Goal: Subscribe to service/newsletter

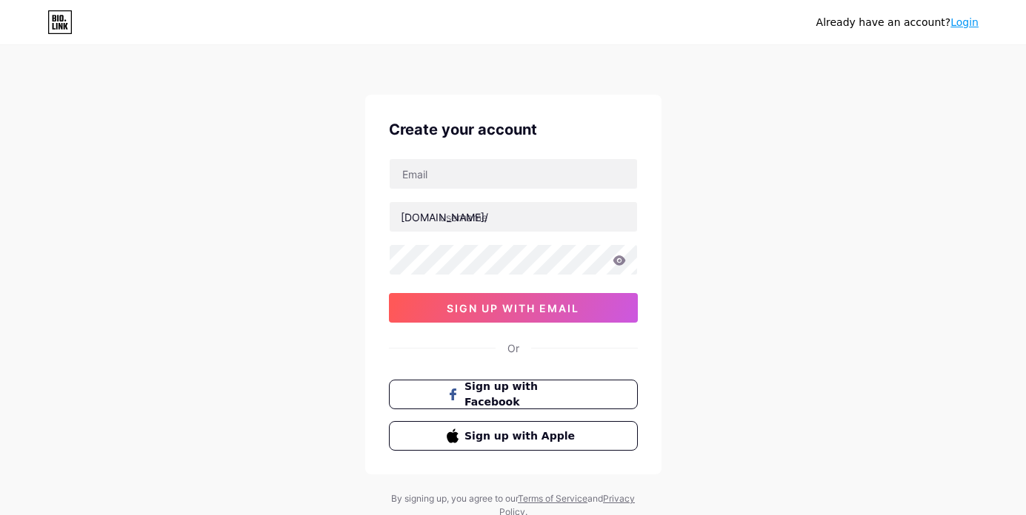
type input "[PERSON_NAME][EMAIL_ADDRESS][PERSON_NAME][DOMAIN_NAME]"
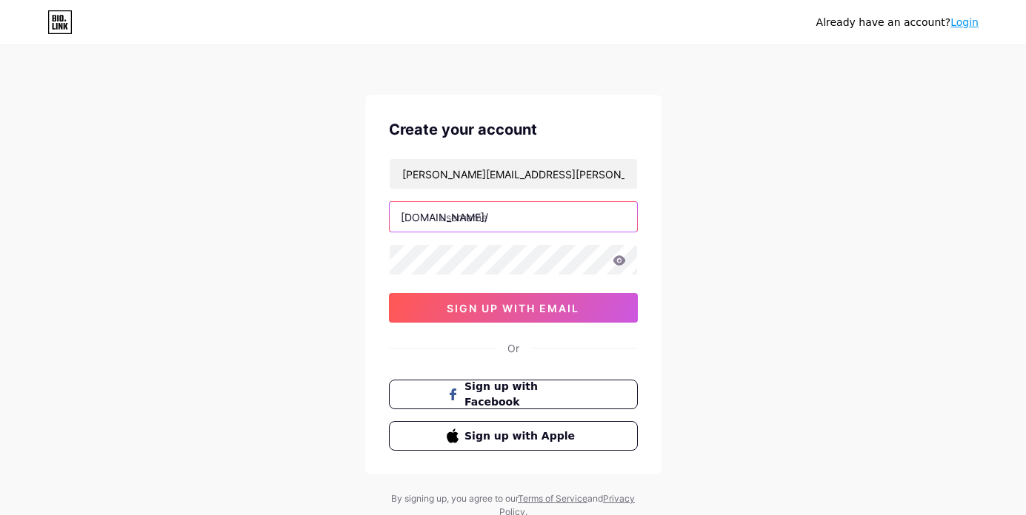
click at [512, 221] on input "text" at bounding box center [513, 217] width 247 height 30
type input "docupage"
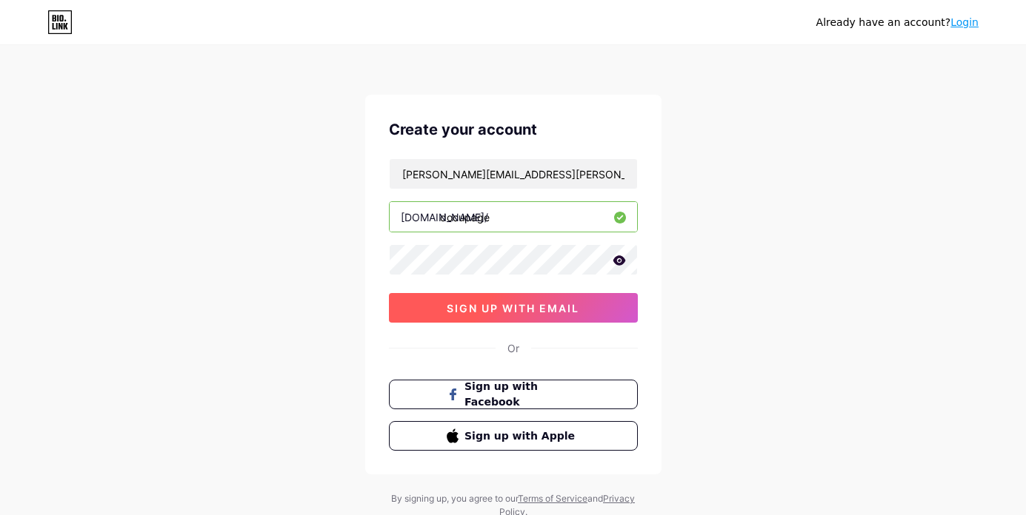
click at [535, 308] on span "sign up with email" at bounding box center [513, 308] width 133 height 13
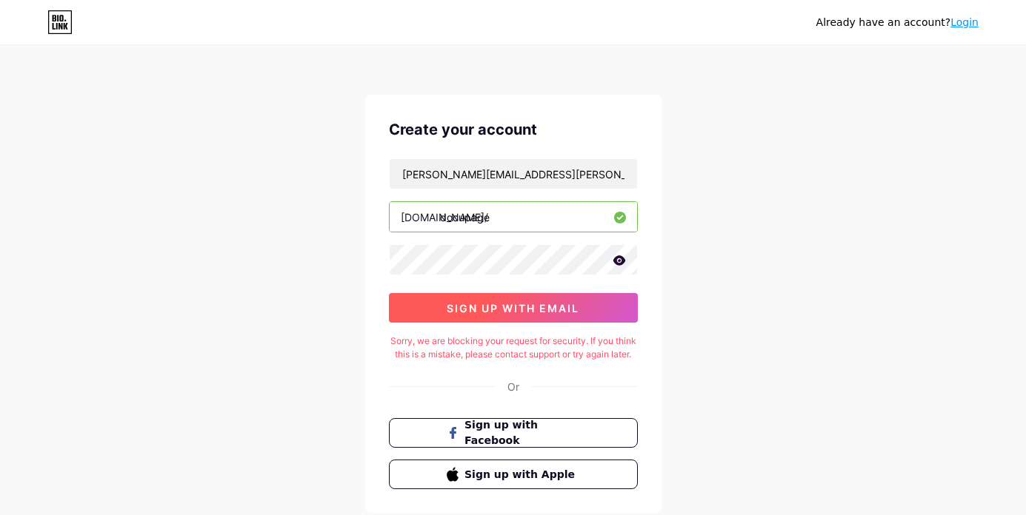
click at [539, 313] on span "sign up with email" at bounding box center [513, 308] width 133 height 13
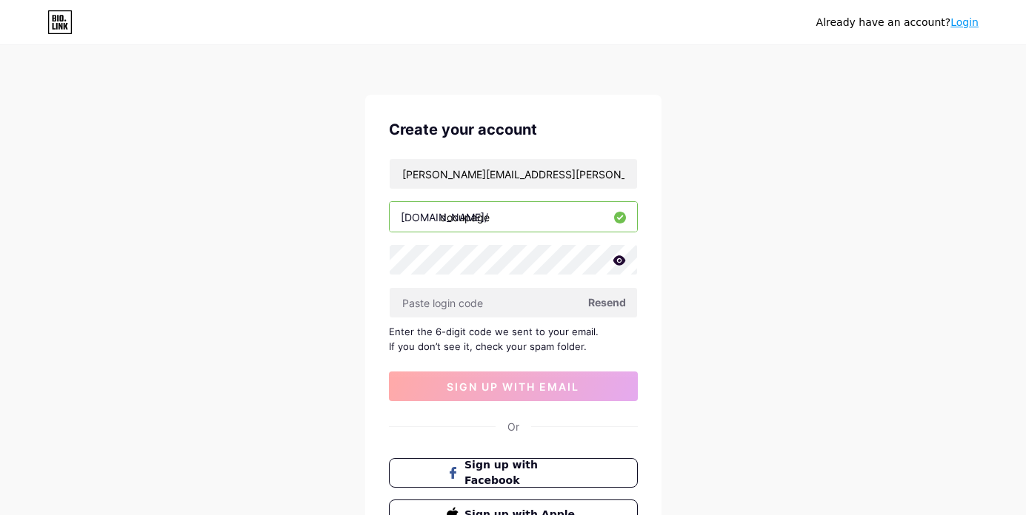
click at [607, 302] on span "Resend" at bounding box center [607, 303] width 38 height 16
paste input "653331"
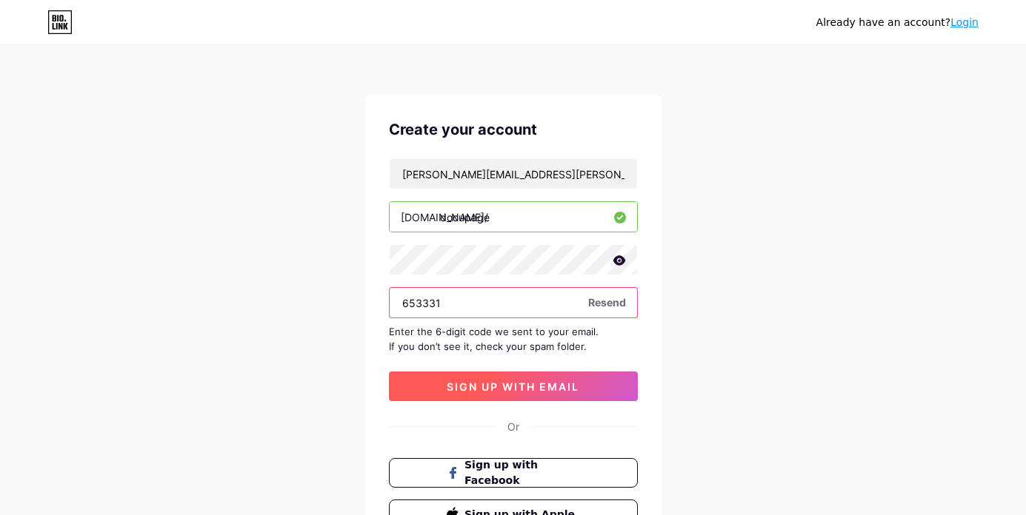
type input "653331"
click at [476, 381] on span "sign up with email" at bounding box center [513, 387] width 133 height 13
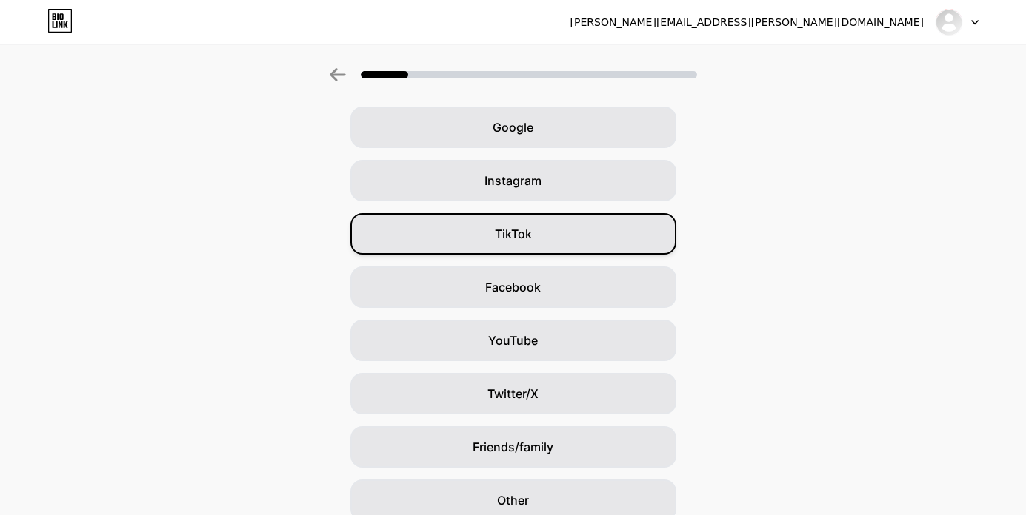
scroll to position [123, 0]
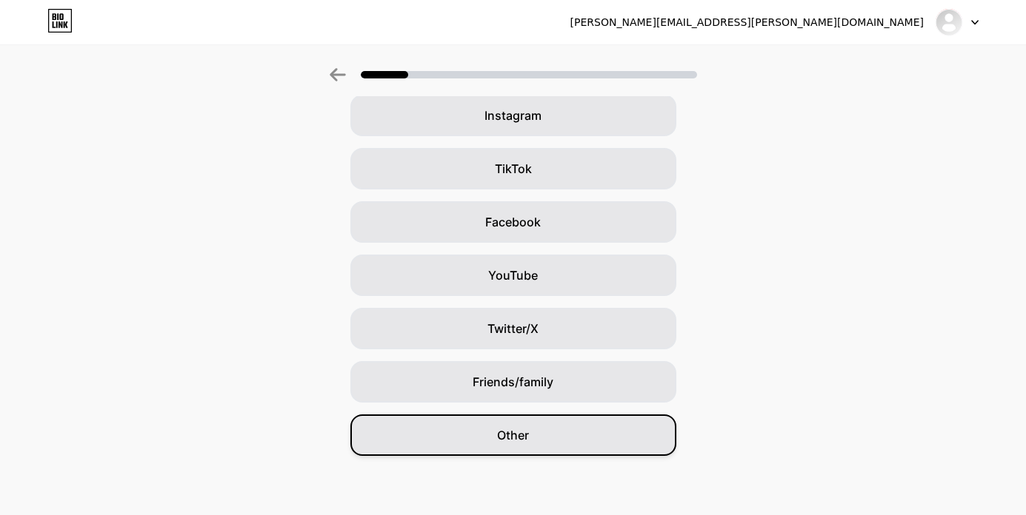
click at [548, 426] on div "Other" at bounding box center [513, 435] width 326 height 41
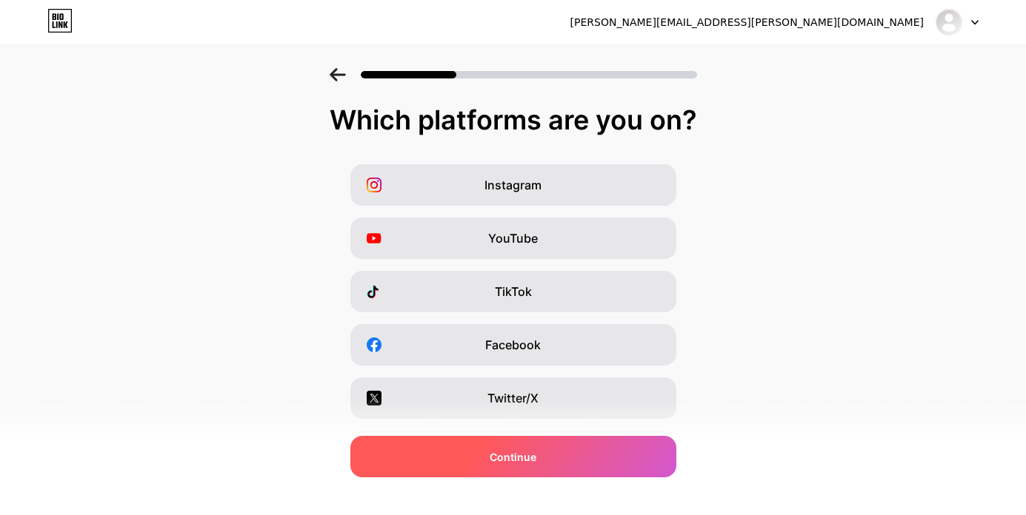
click at [551, 457] on div "Continue" at bounding box center [513, 456] width 326 height 41
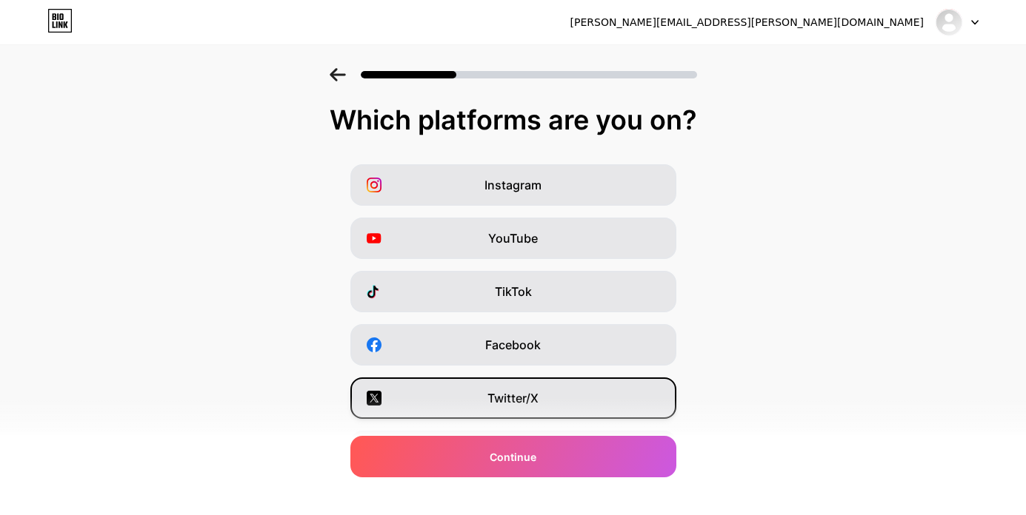
click at [527, 392] on span "Twitter/X" at bounding box center [512, 399] width 51 height 18
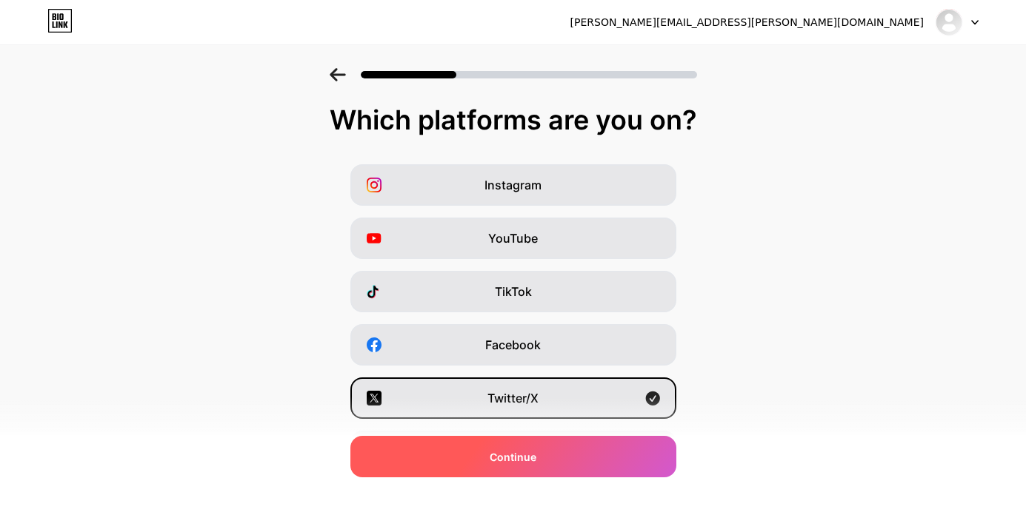
click at [534, 458] on span "Continue" at bounding box center [512, 458] width 47 height 16
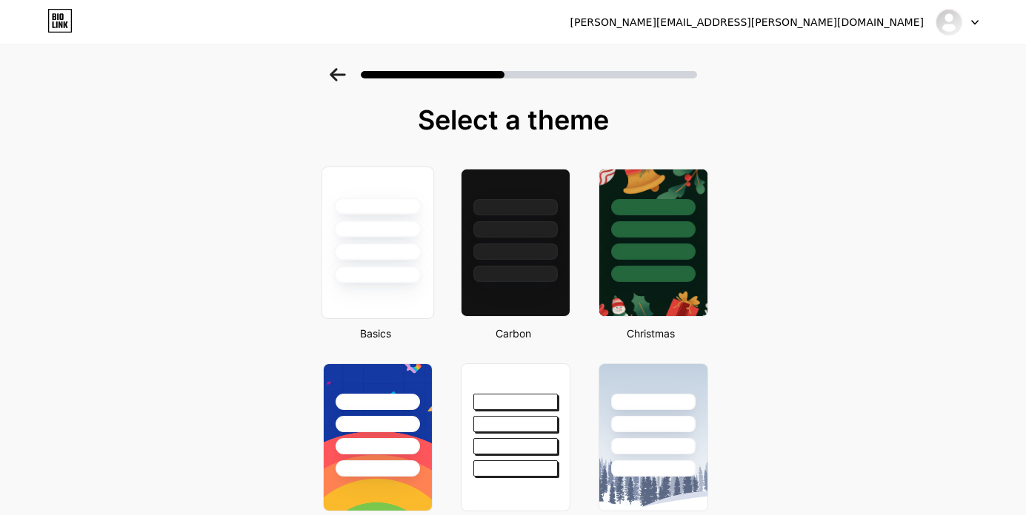
click at [411, 284] on div at bounding box center [377, 243] width 113 height 153
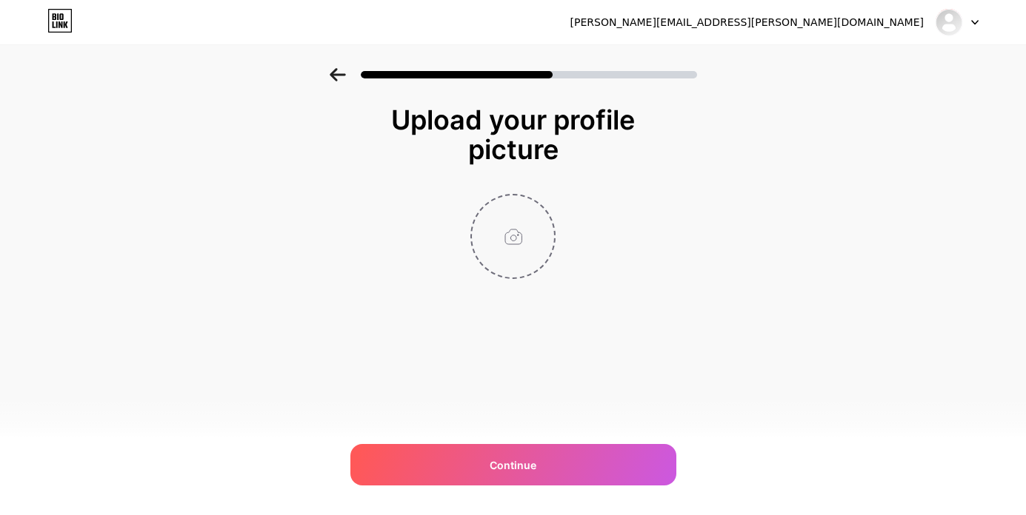
click at [518, 247] on input "file" at bounding box center [513, 237] width 82 height 82
type input "C:\fakepath\1133_image_original-dcbc7c65.jpeg"
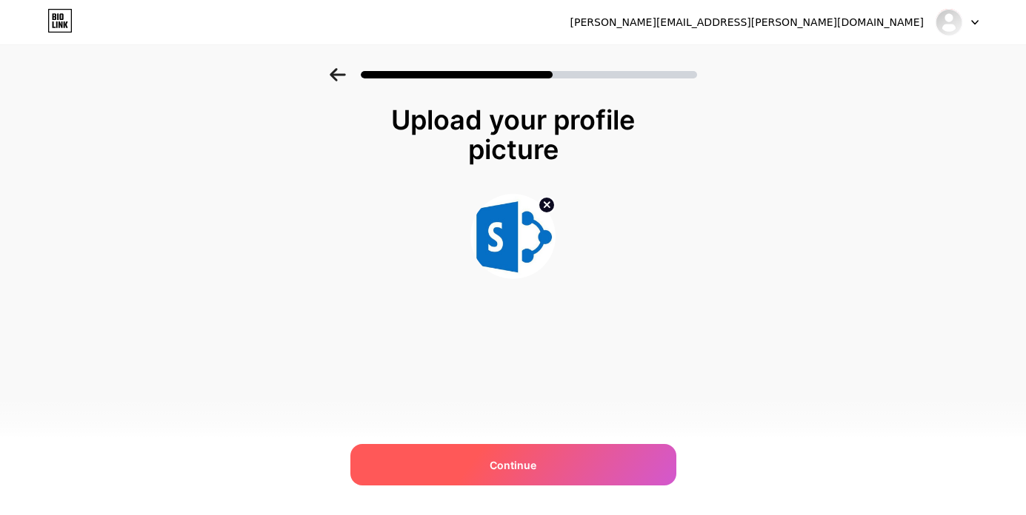
click at [581, 460] on div "Continue" at bounding box center [513, 464] width 326 height 41
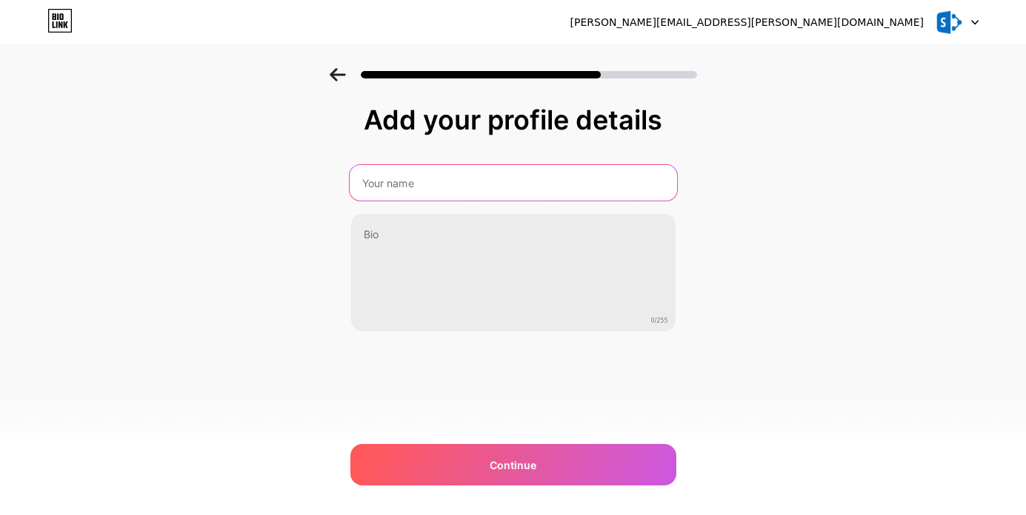
click at [465, 182] on input "text" at bounding box center [512, 183] width 327 height 36
click at [410, 191] on input "text" at bounding box center [512, 183] width 327 height 36
paste input "CDE 313009 N° PHL20250304NDJ00"
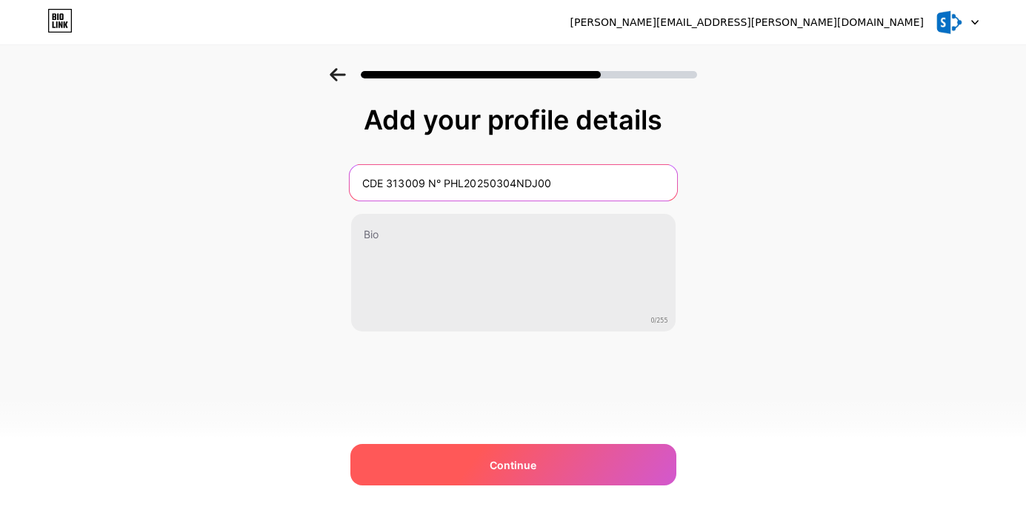
type input "CDE 313009 N° PHL20250304NDJ00"
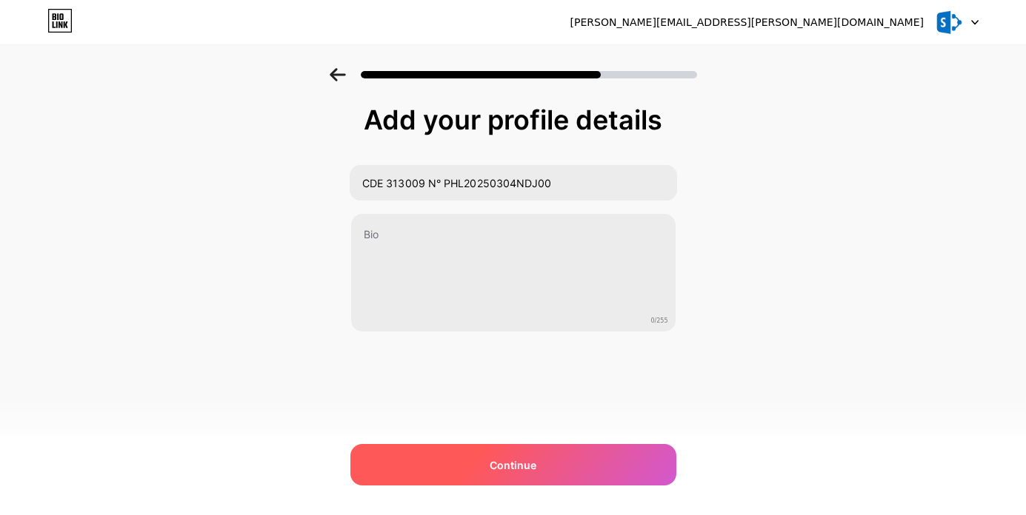
click at [476, 453] on div "Continue" at bounding box center [513, 464] width 326 height 41
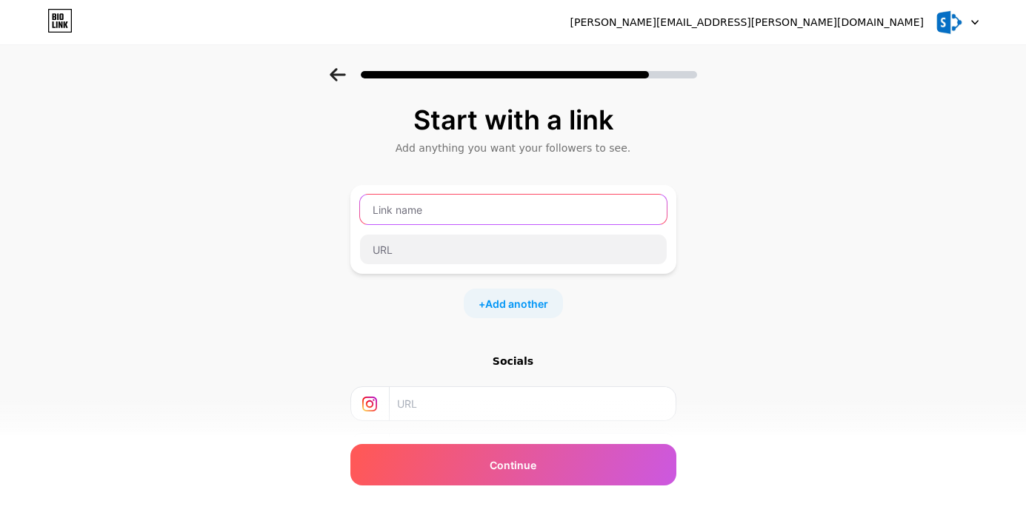
click at [410, 211] on input "text" at bounding box center [513, 210] width 307 height 30
paste input "KLICKEN SIE HIER, UM DAS DOKUMENT ANZUSEHEN"
type input "KLICKEN SIE HIER, UM DAS DOKUMENT ANZUSEHEN"
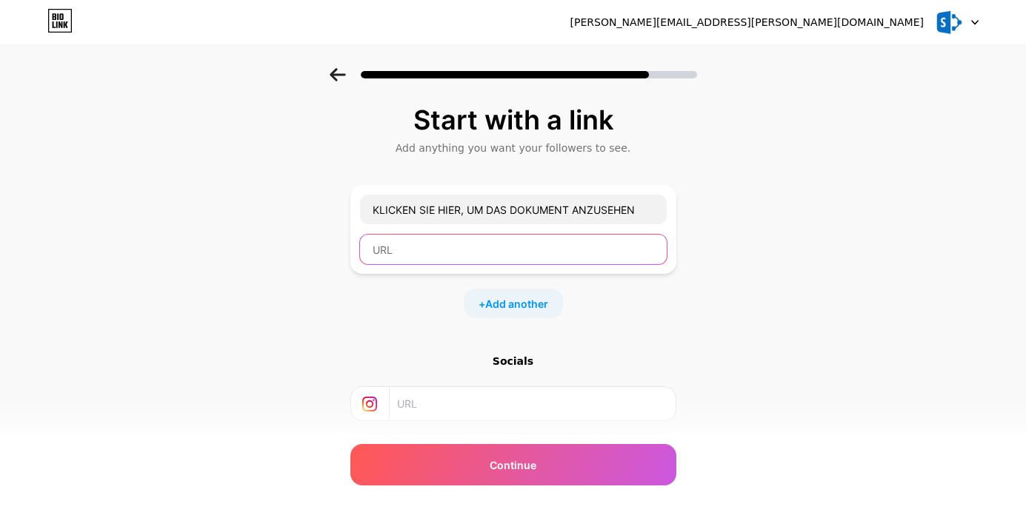
click at [457, 257] on input "text" at bounding box center [513, 250] width 307 height 30
paste input "[URL][DOMAIN_NAME]"
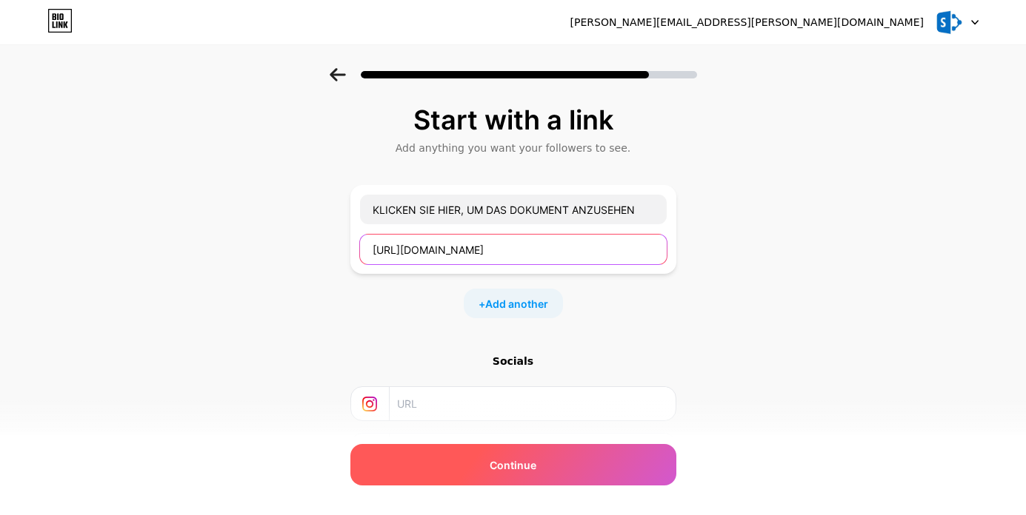
type input "[URL][DOMAIN_NAME]"
click at [536, 467] on div "Continue" at bounding box center [513, 464] width 326 height 41
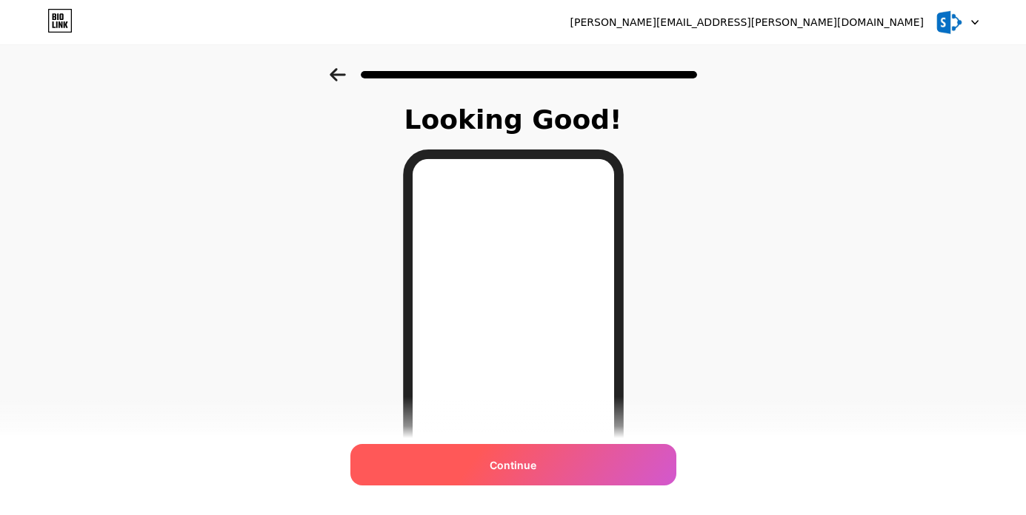
click at [531, 458] on span "Continue" at bounding box center [512, 466] width 47 height 16
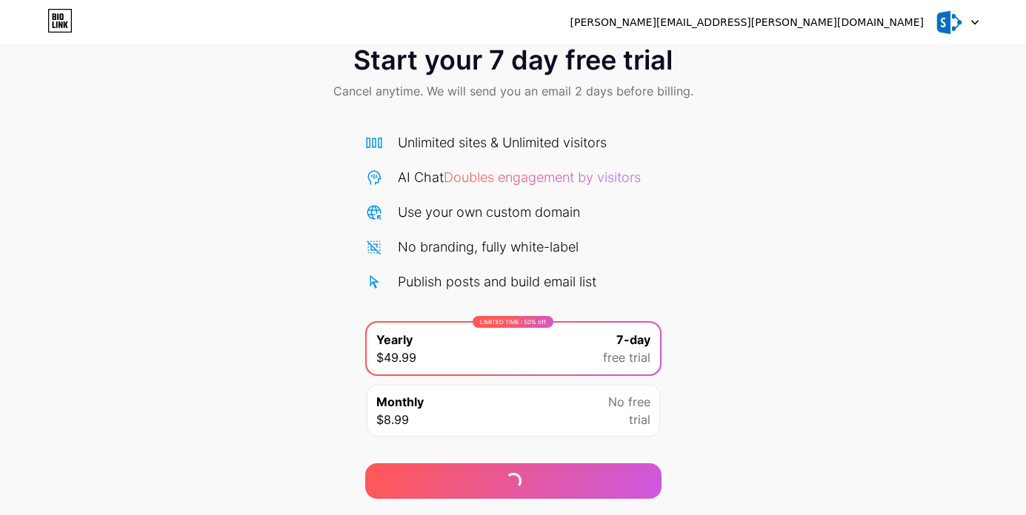
scroll to position [47, 0]
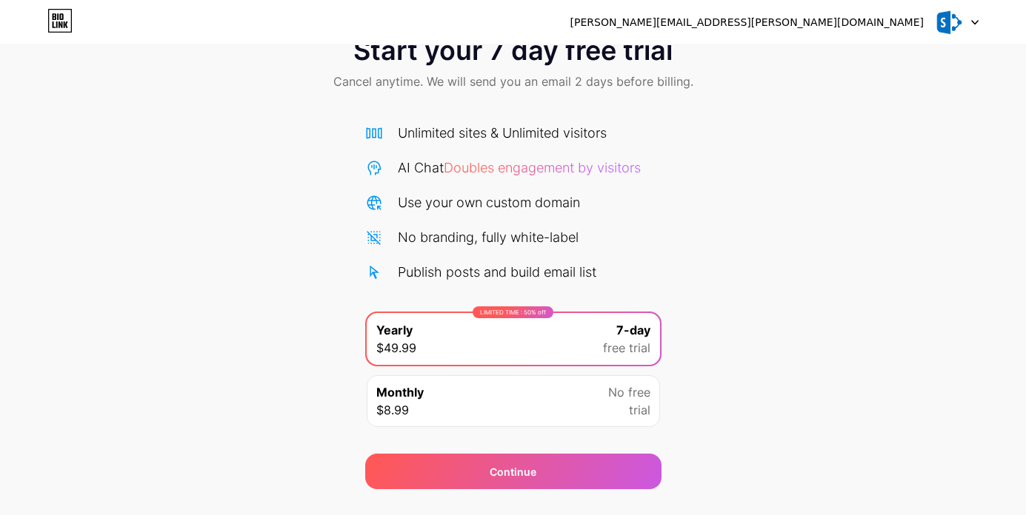
click at [544, 404] on div "Monthly $8.99 No free trial" at bounding box center [513, 401] width 293 height 52
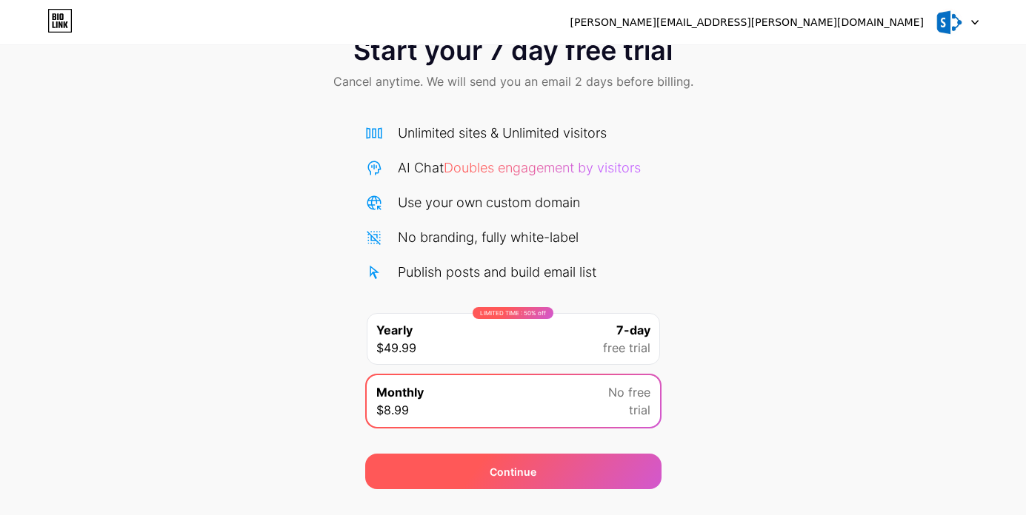
click at [544, 473] on div "Continue" at bounding box center [513, 472] width 296 height 36
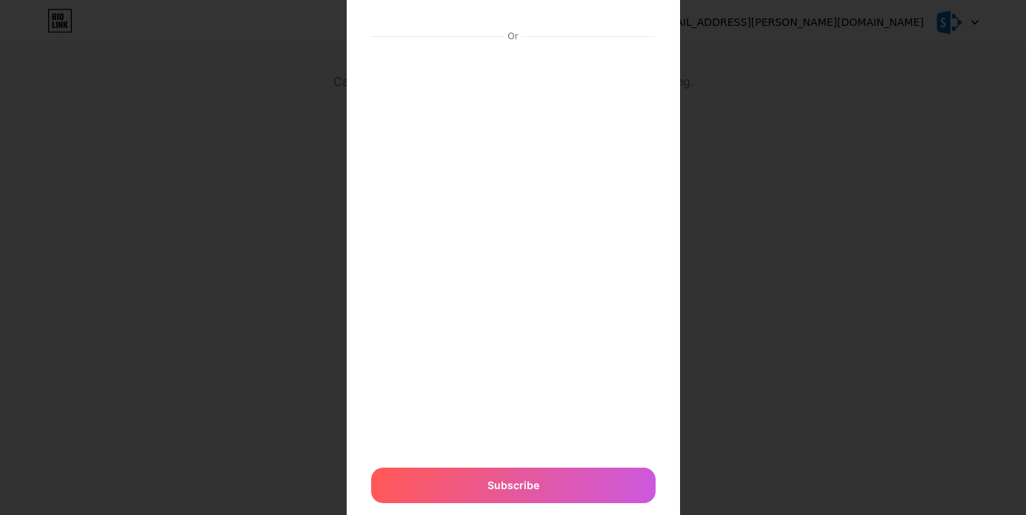
scroll to position [110, 0]
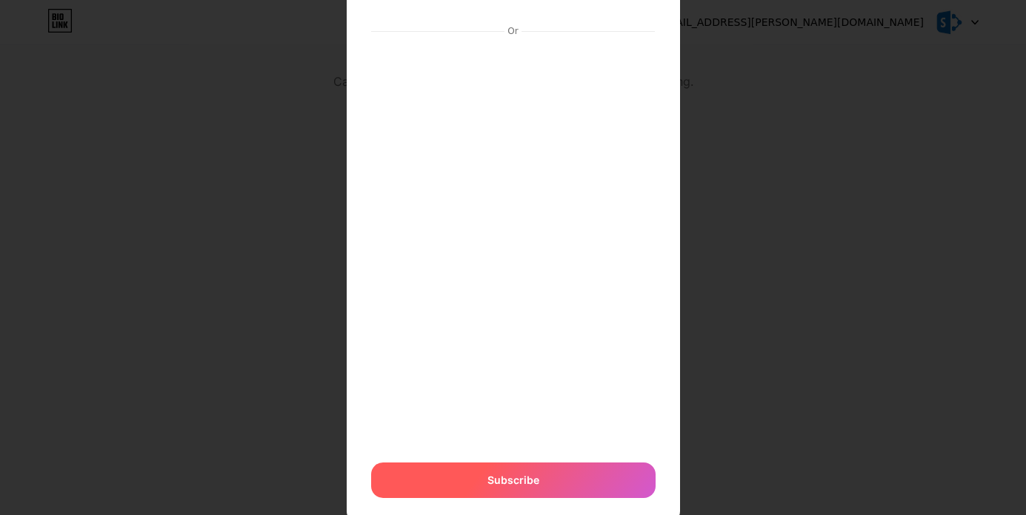
click at [506, 474] on span "Subscribe" at bounding box center [513, 480] width 52 height 16
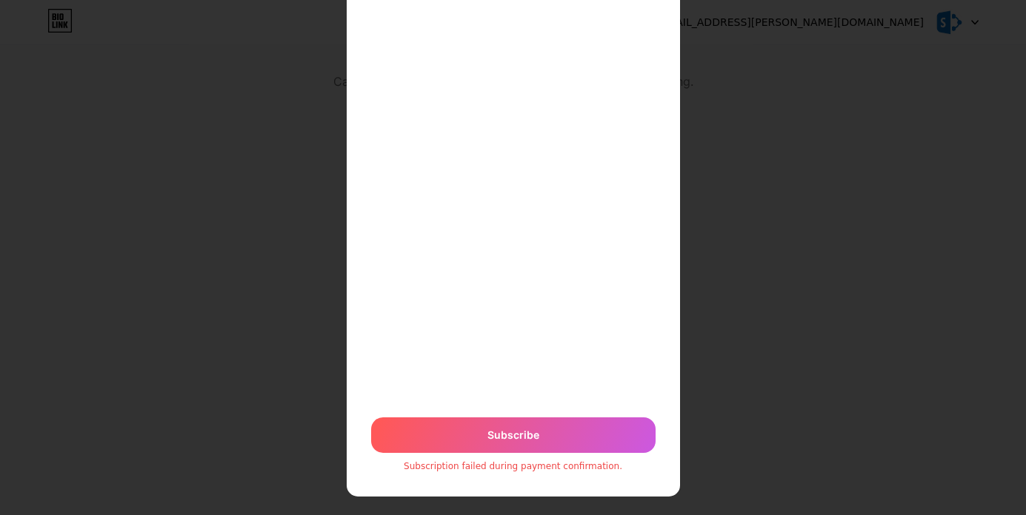
scroll to position [169, 0]
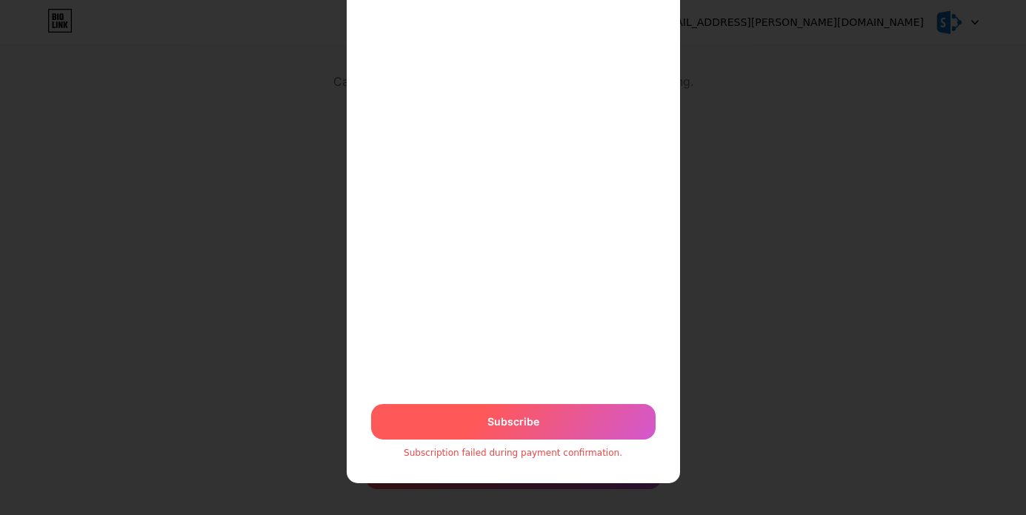
click at [493, 412] on div "Subscribe" at bounding box center [513, 422] width 284 height 36
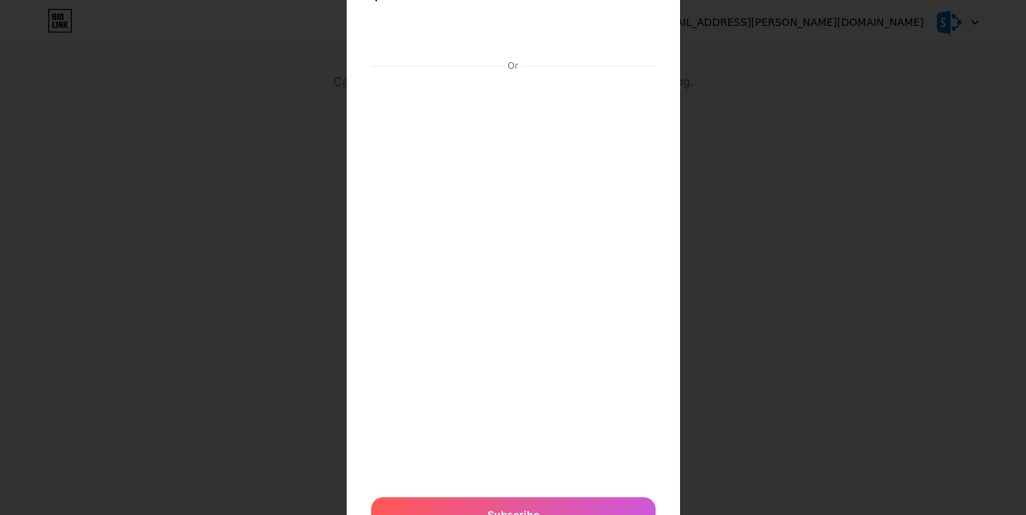
scroll to position [110, 0]
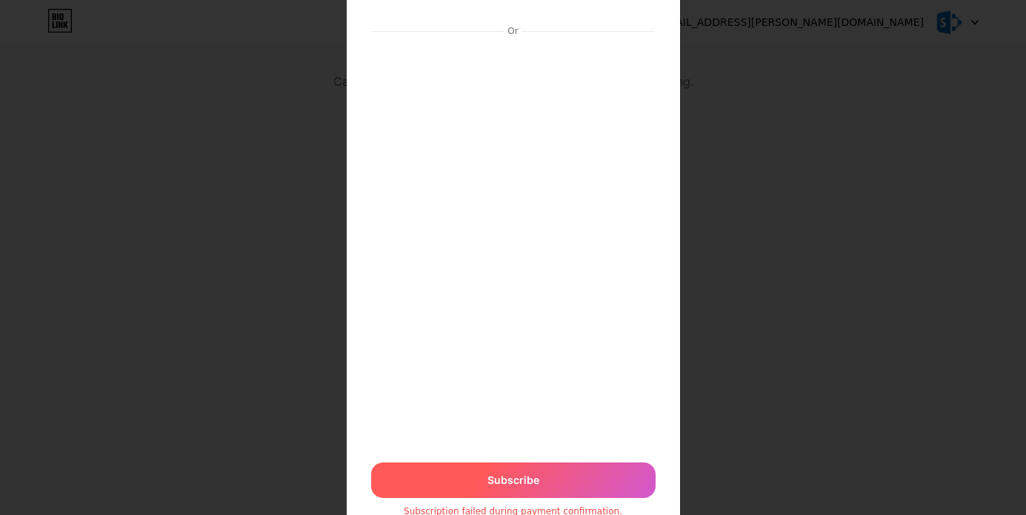
click at [514, 476] on span "Subscribe" at bounding box center [513, 480] width 52 height 16
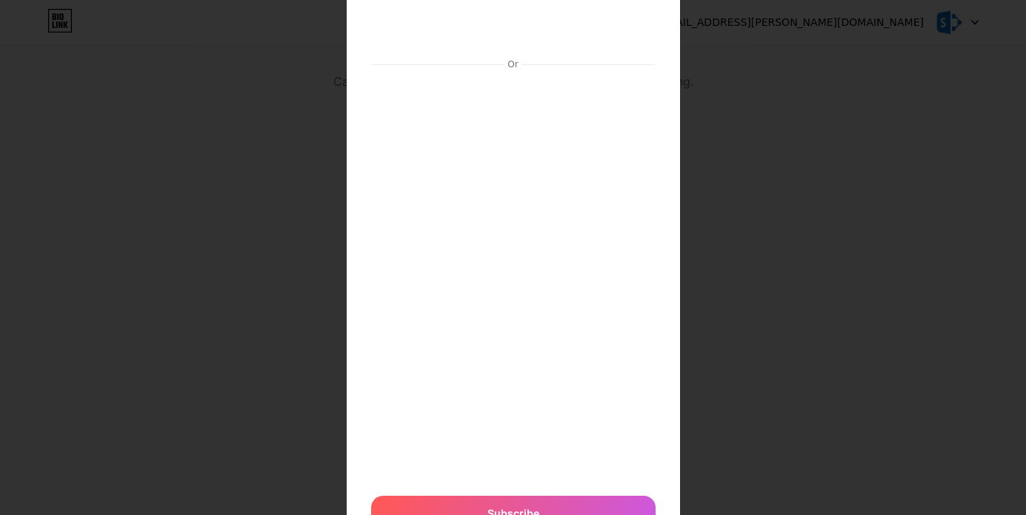
scroll to position [39, 0]
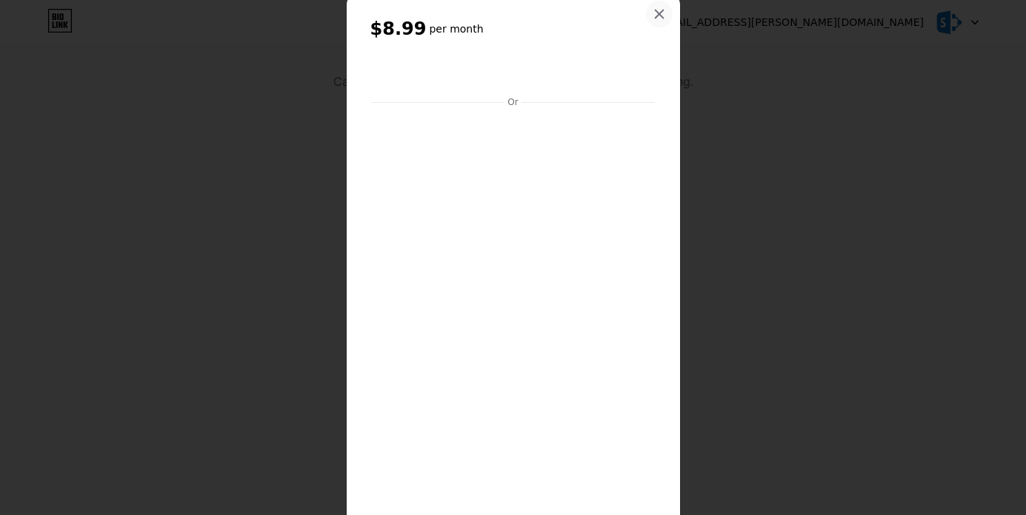
click at [655, 16] on icon at bounding box center [659, 14] width 12 height 12
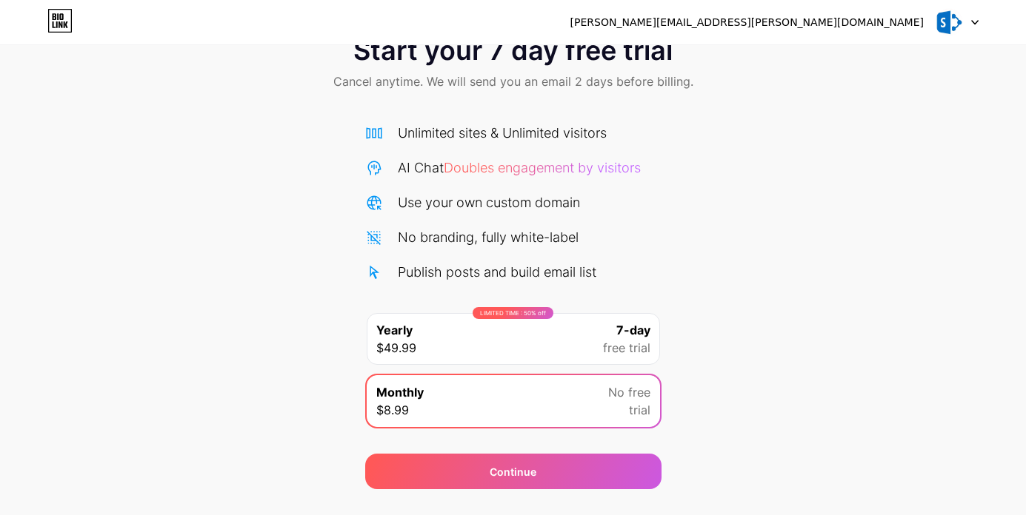
click at [536, 331] on div "LIMITED TIME : 50% off Yearly $49.99 7-day free trial" at bounding box center [513, 339] width 293 height 52
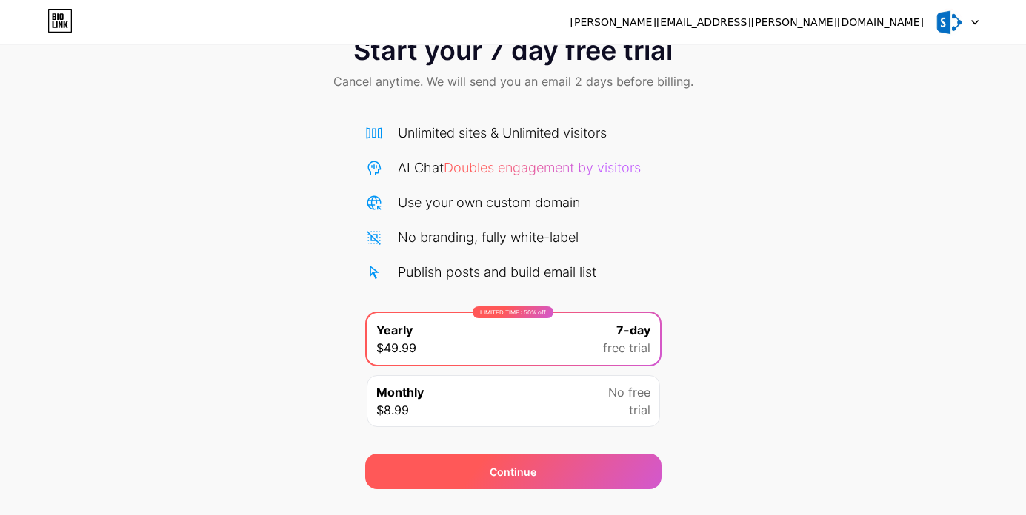
click at [541, 469] on div "Continue" at bounding box center [513, 472] width 296 height 36
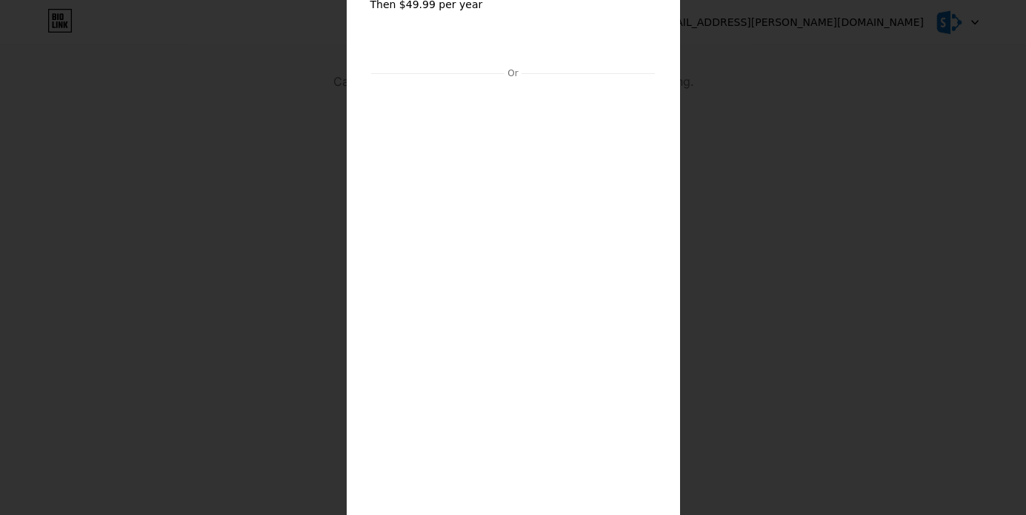
scroll to position [107, 0]
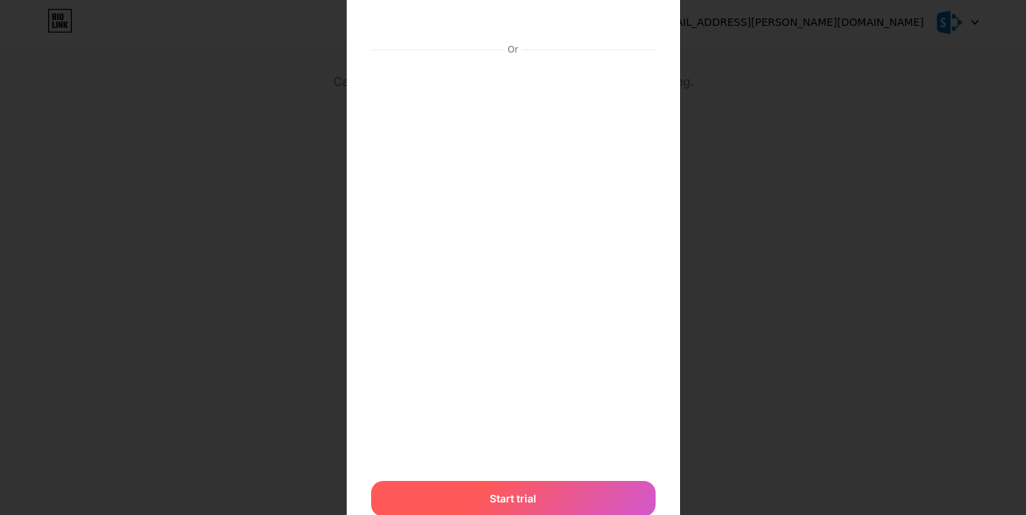
click at [472, 495] on div "Start trial" at bounding box center [513, 499] width 284 height 36
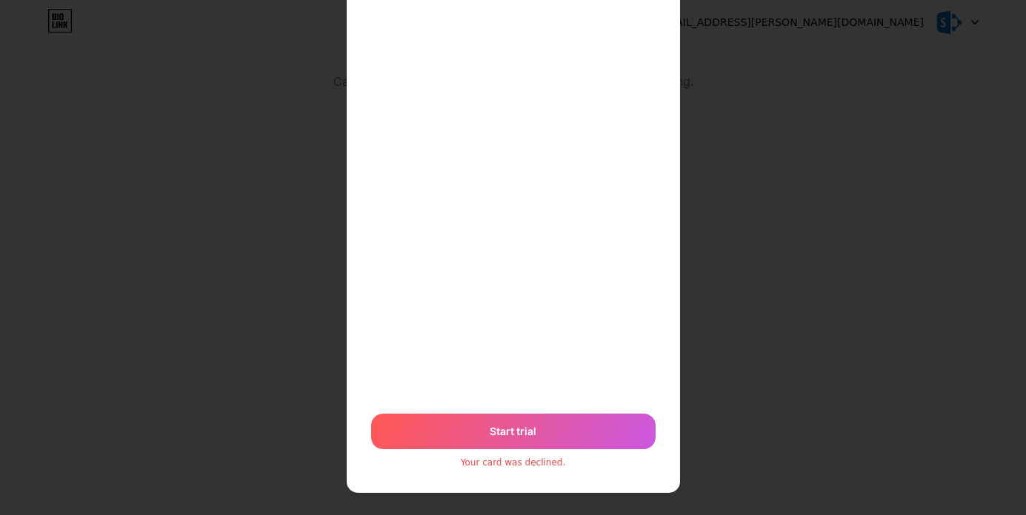
scroll to position [184, 0]
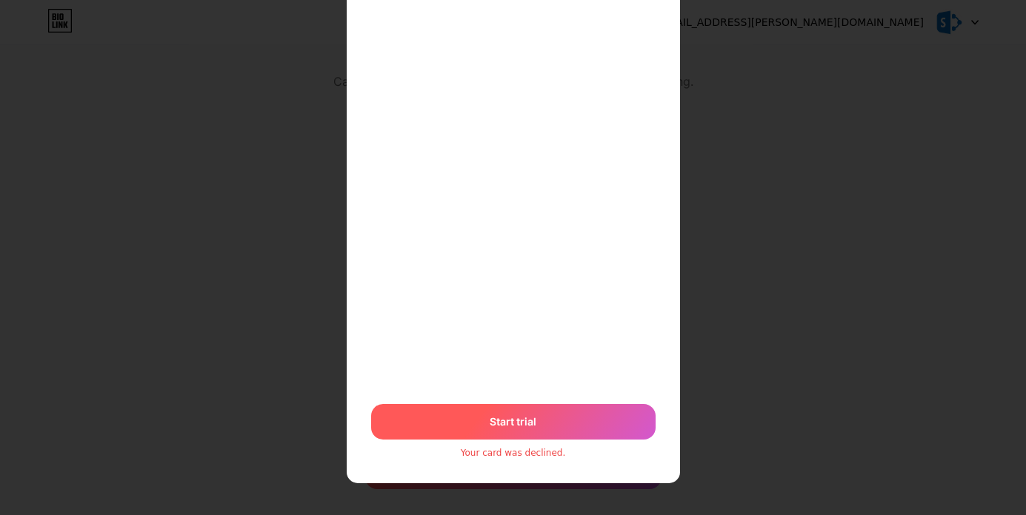
click at [505, 418] on span "Start trial" at bounding box center [512, 422] width 47 height 16
